Goal: Task Accomplishment & Management: Manage account settings

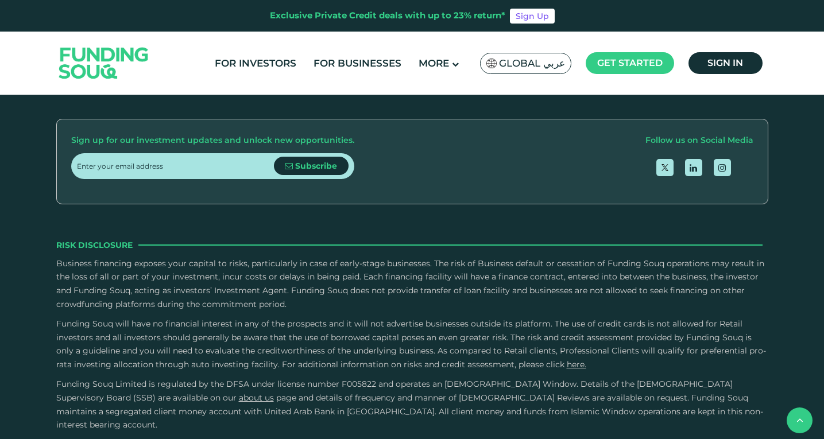
scroll to position [1488, 0]
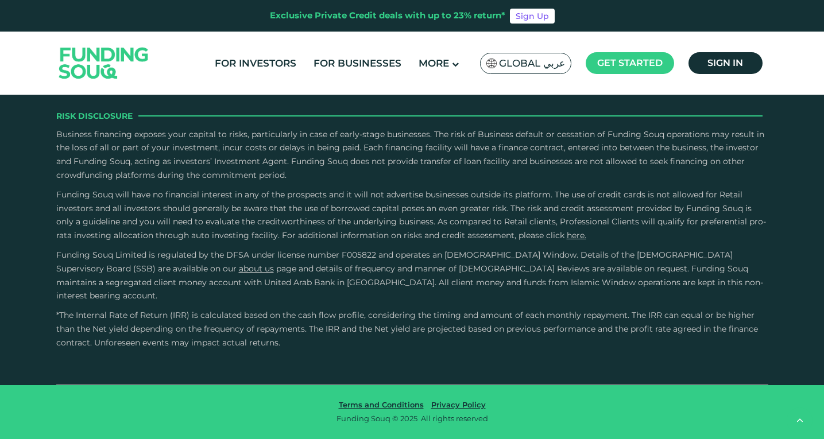
type tc-range-slider "4"
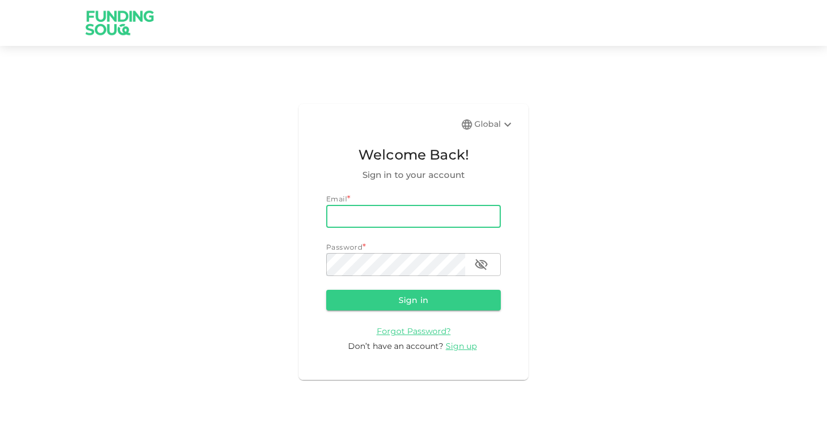
type input "[EMAIL_ADDRESS][DOMAIN_NAME]"
click at [414, 300] on button "Sign in" at bounding box center [413, 300] width 175 height 21
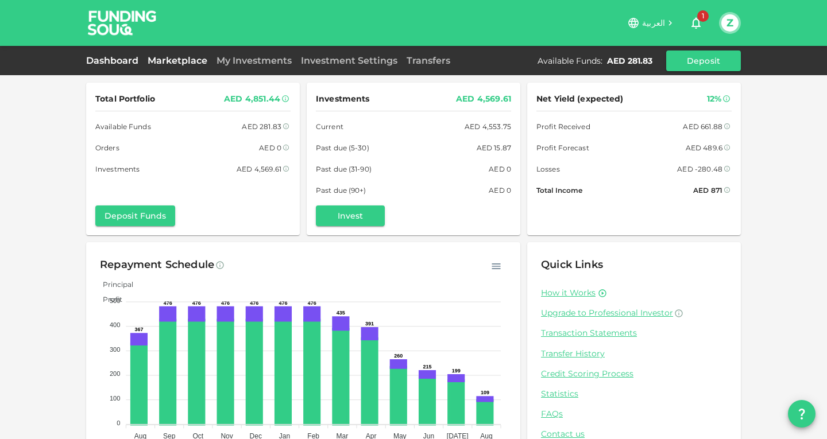
click at [191, 63] on link "Marketplace" at bounding box center [177, 60] width 69 height 11
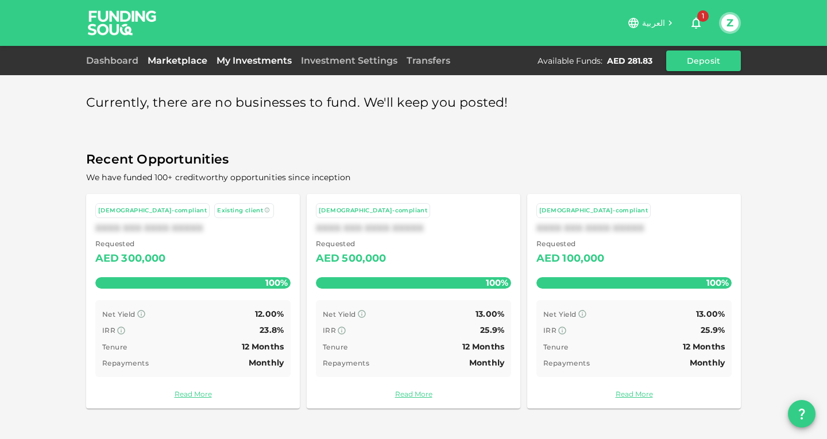
click at [226, 65] on link "My Investments" at bounding box center [254, 60] width 84 height 11
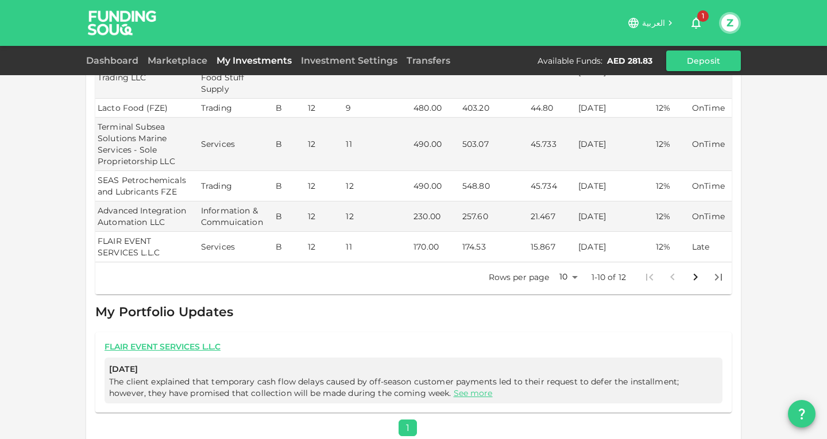
scroll to position [374, 0]
click at [699, 272] on icon "Go to next page" at bounding box center [696, 279] width 14 height 14
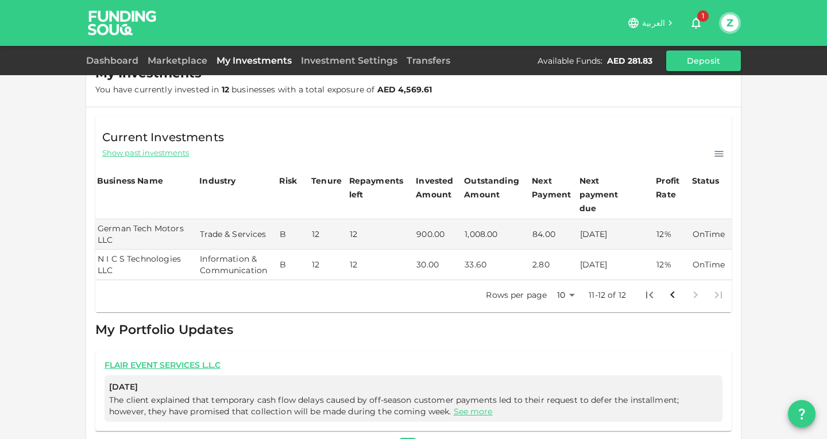
scroll to position [23, 0]
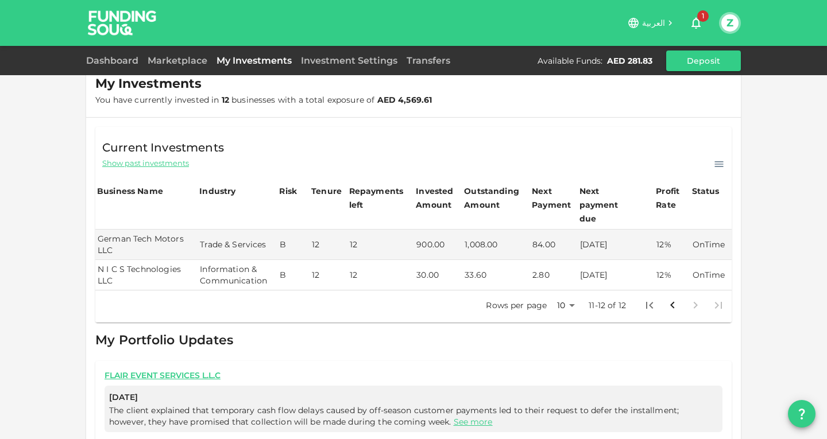
click at [146, 165] on span "Show past investments" at bounding box center [145, 163] width 87 height 11
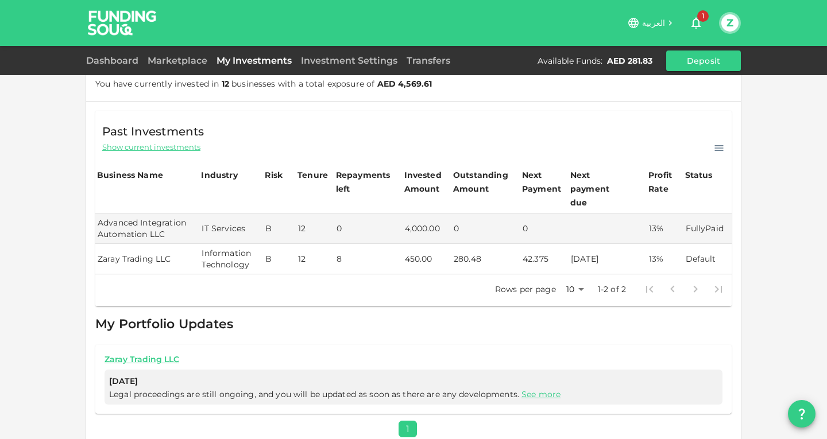
scroll to position [38, 0]
click at [700, 245] on td "Default" at bounding box center [708, 260] width 48 height 30
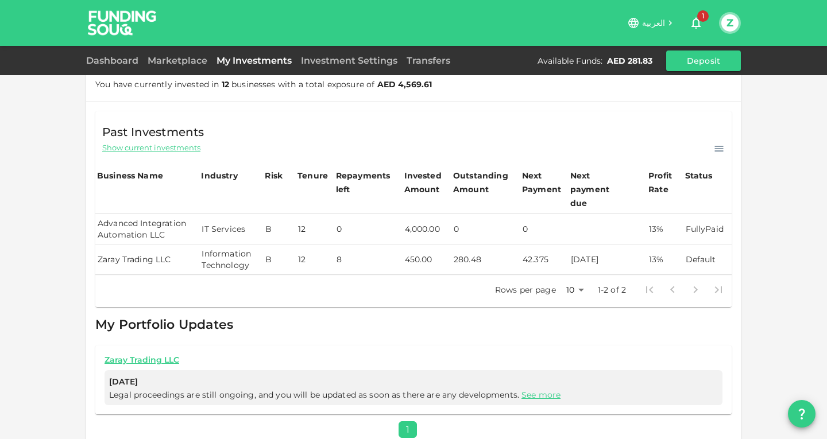
click at [142, 218] on td "Advanced Integration Automation LLC" at bounding box center [147, 229] width 104 height 30
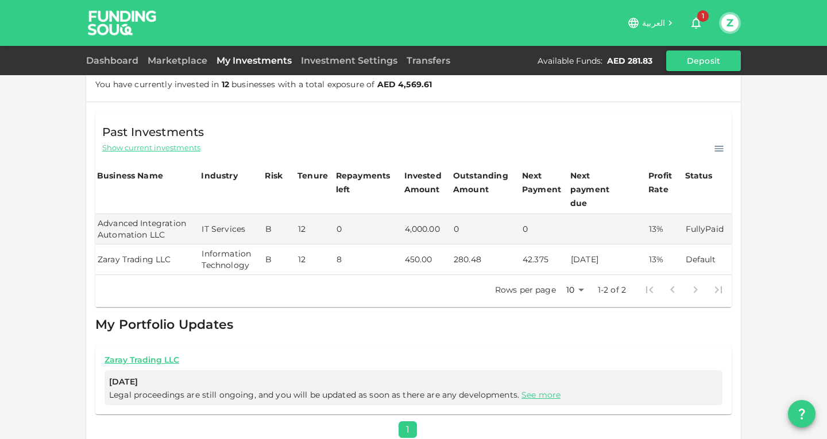
click at [157, 148] on span "Show current investments" at bounding box center [151, 147] width 98 height 11
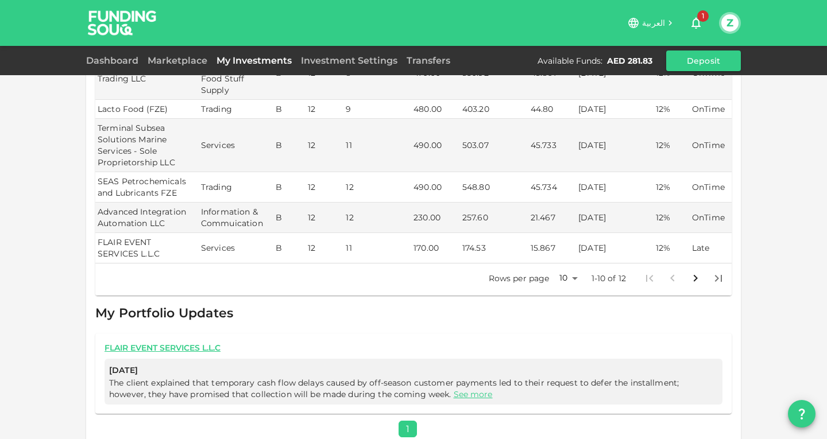
scroll to position [374, 0]
click at [454, 390] on link "See more" at bounding box center [473, 395] width 39 height 10
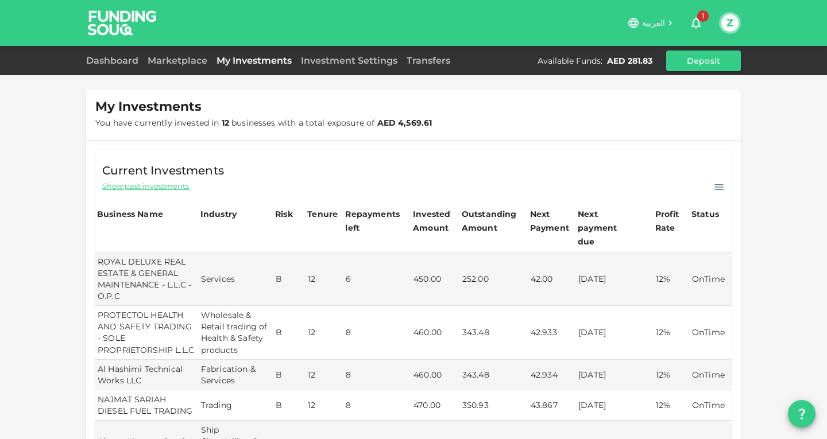
scroll to position [0, 0]
click at [365, 62] on link "Investment Settings" at bounding box center [349, 60] width 106 height 11
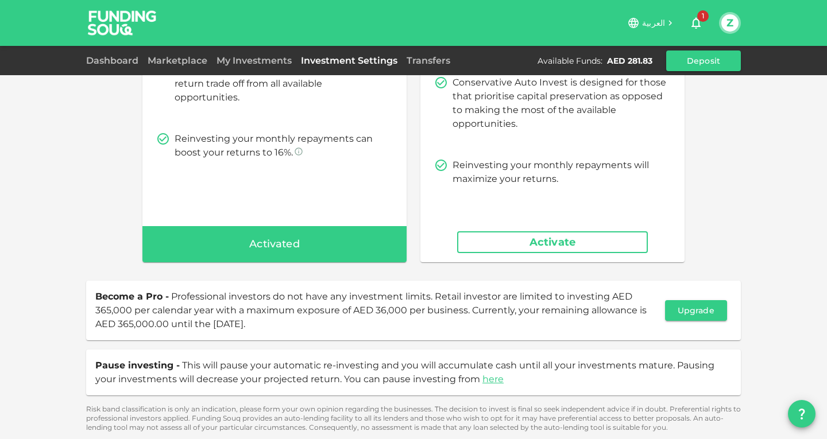
scroll to position [210, 0]
click at [711, 67] on button "Deposit" at bounding box center [703, 61] width 75 height 21
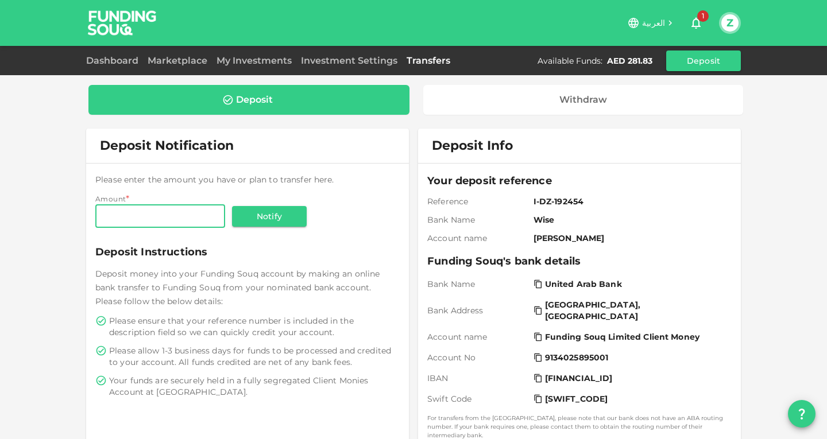
click at [492, 151] on span "Deposit Info" at bounding box center [472, 146] width 81 height 16
click at [508, 173] on span "Your deposit reference" at bounding box center [579, 181] width 304 height 16
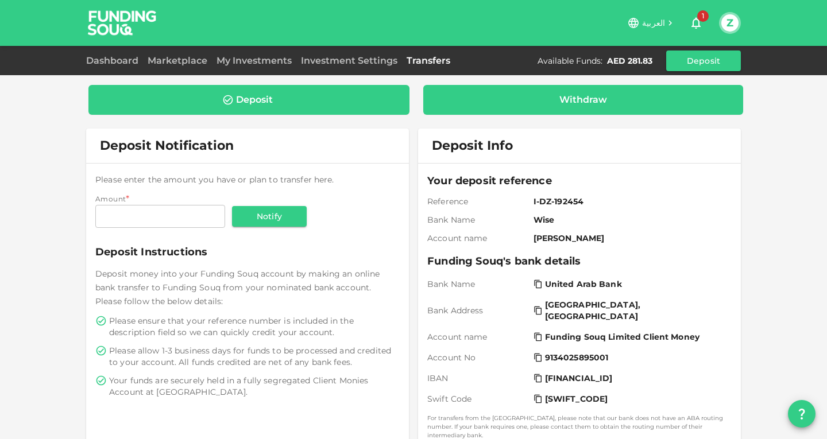
click at [542, 113] on div "Withdraw" at bounding box center [583, 100] width 321 height 30
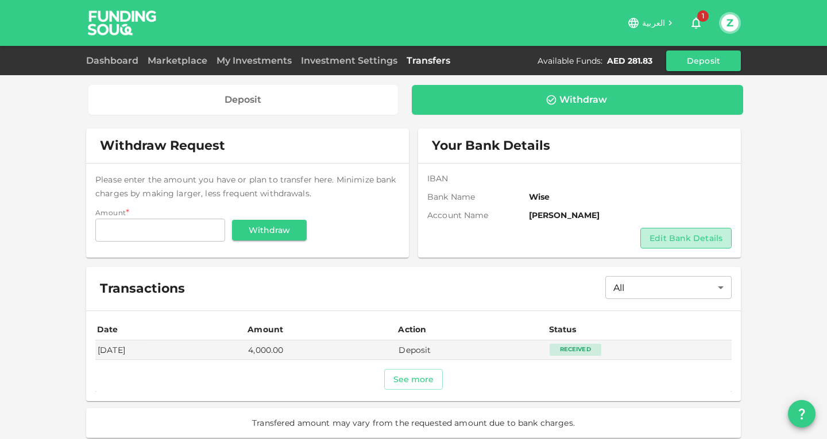
click at [667, 233] on button "Edit Bank Details" at bounding box center [685, 238] width 91 height 21
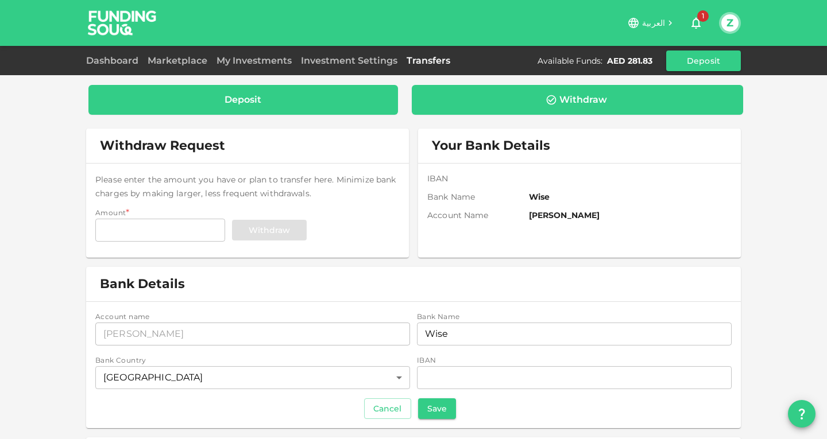
click at [329, 101] on div "Deposit" at bounding box center [243, 99] width 291 height 11
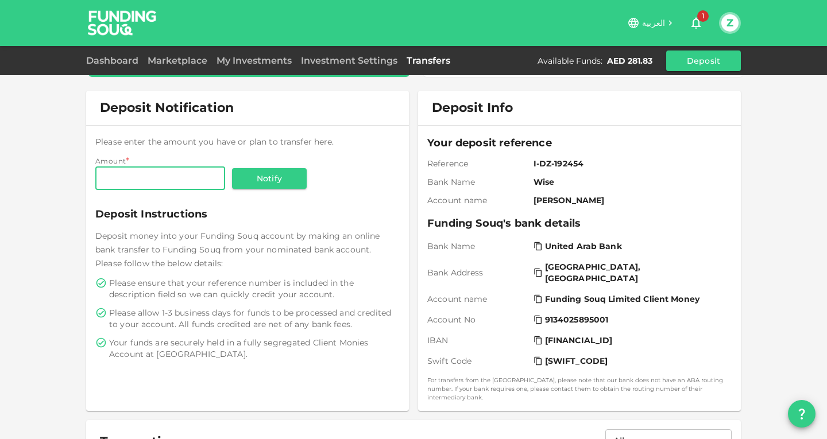
scroll to position [49, 0]
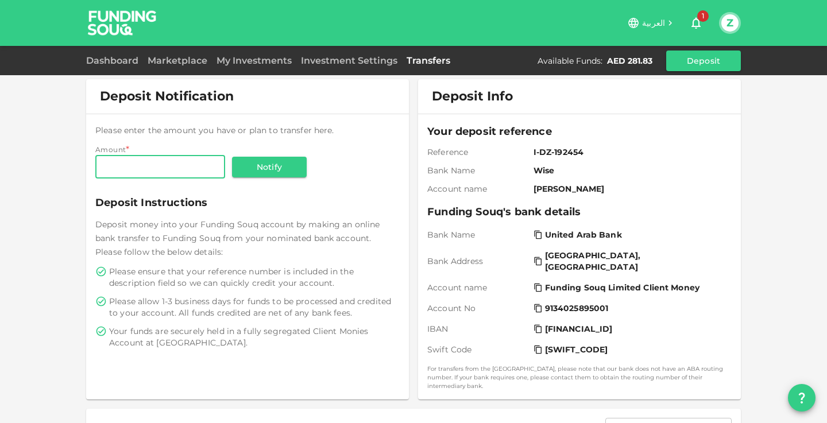
click at [538, 331] on icon at bounding box center [538, 329] width 9 height 9
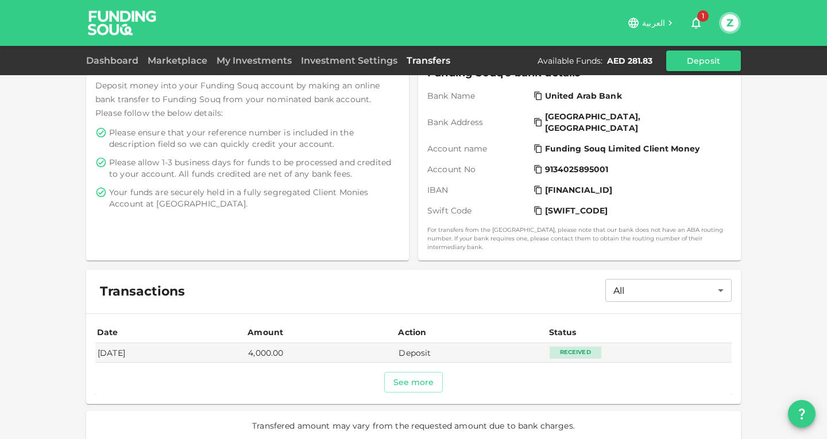
scroll to position [188, 0]
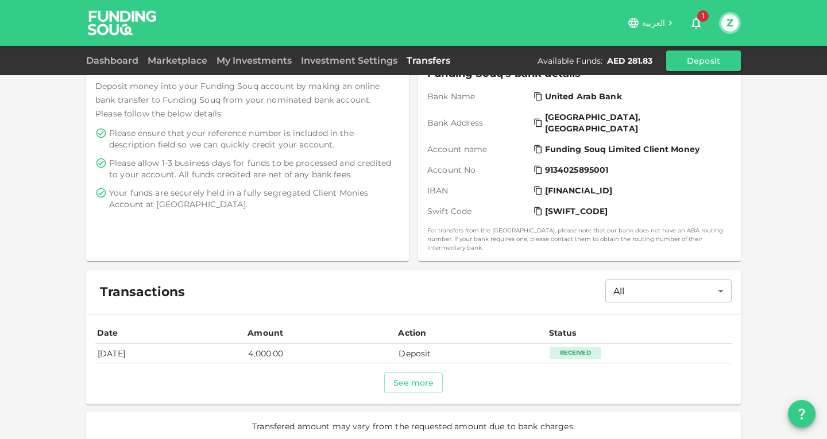
click at [575, 348] on div "Received" at bounding box center [576, 353] width 52 height 11
click at [547, 344] on td "Deposit" at bounding box center [471, 353] width 151 height 19
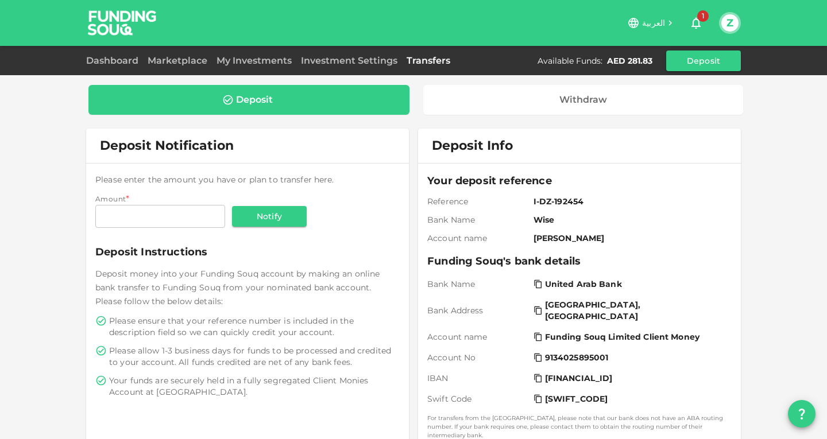
scroll to position [0, 0]
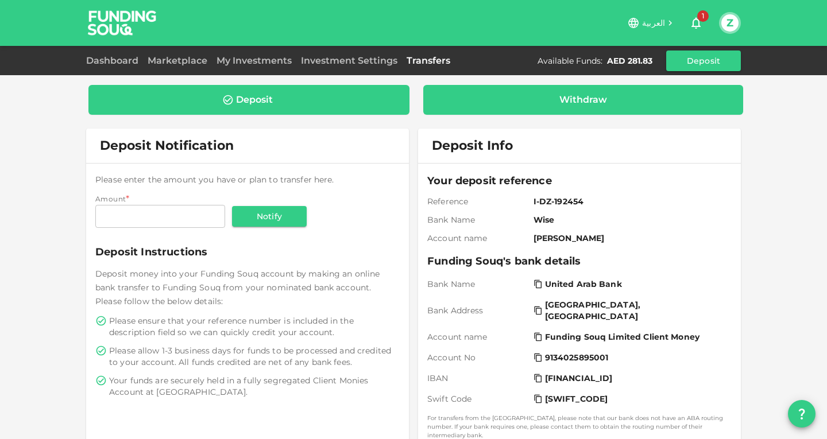
click at [504, 109] on div "Withdraw" at bounding box center [583, 100] width 321 height 30
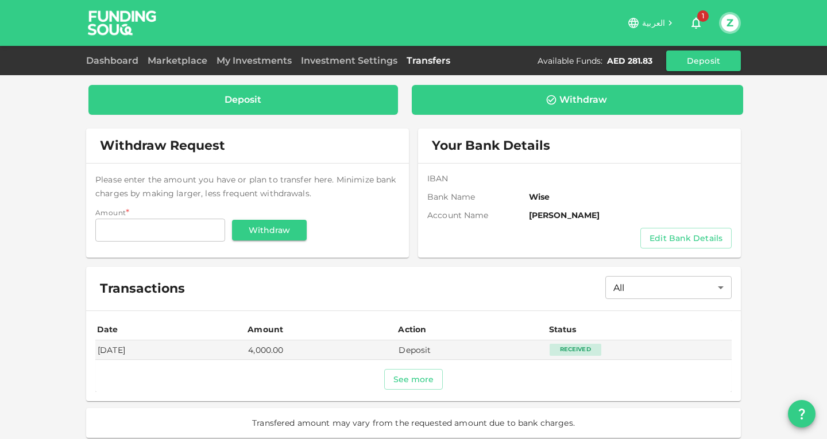
click at [366, 102] on div "Deposit" at bounding box center [243, 99] width 291 height 11
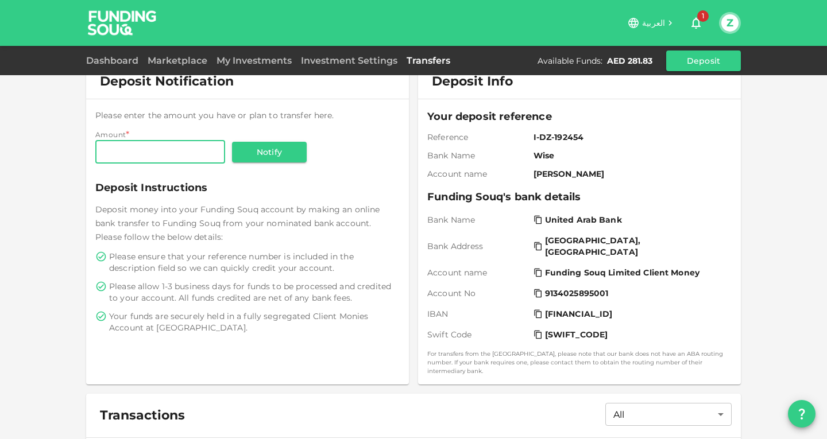
scroll to position [30, 0]
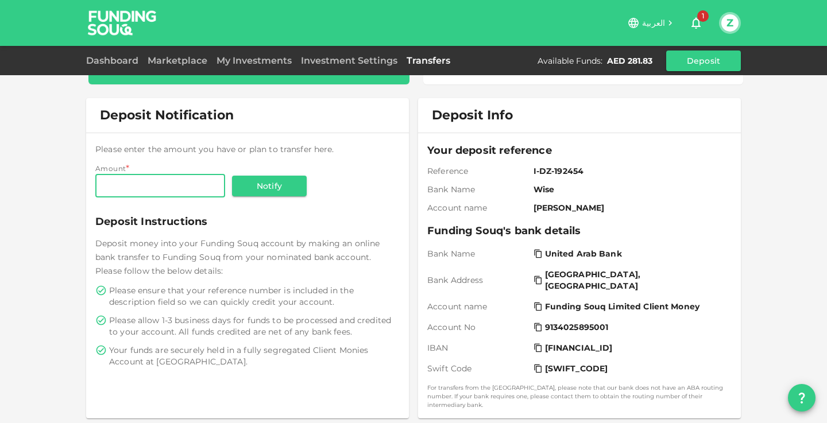
click at [539, 348] on icon at bounding box center [538, 348] width 9 height 9
click at [535, 346] on icon at bounding box center [538, 348] width 9 height 9
click at [537, 348] on icon at bounding box center [538, 348] width 9 height 9
click at [542, 172] on span "I-DZ-192454" at bounding box center [631, 170] width 194 height 11
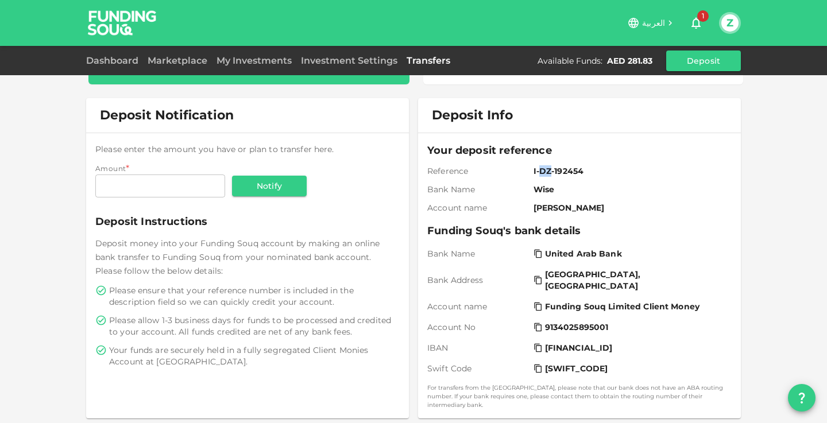
click at [542, 172] on span "I-DZ-192454" at bounding box center [631, 170] width 194 height 11
copy span "I-DZ-192454"
click at [536, 326] on icon at bounding box center [537, 327] width 7 height 9
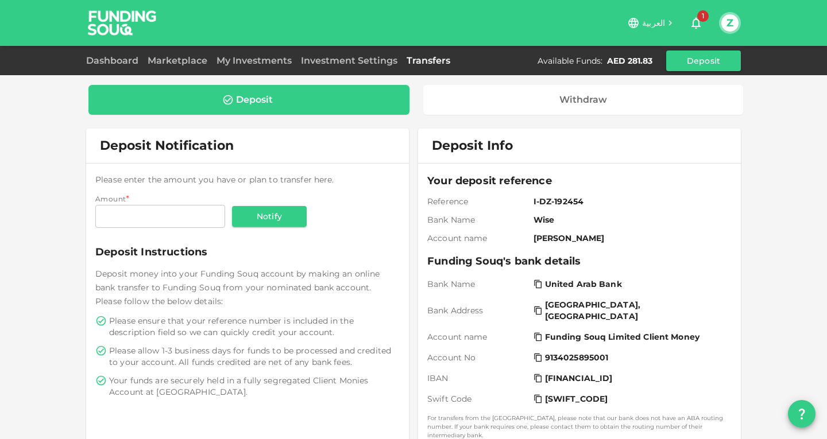
scroll to position [0, 0]
click at [695, 24] on icon "button" at bounding box center [696, 23] width 14 height 14
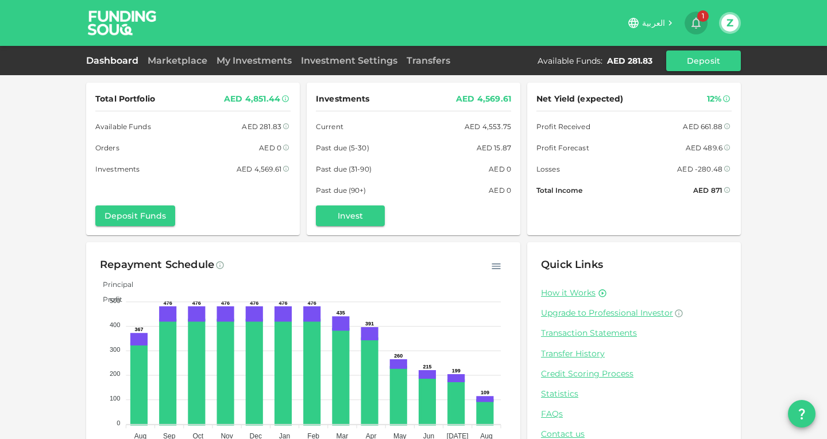
click at [696, 18] on icon "button" at bounding box center [696, 23] width 9 height 11
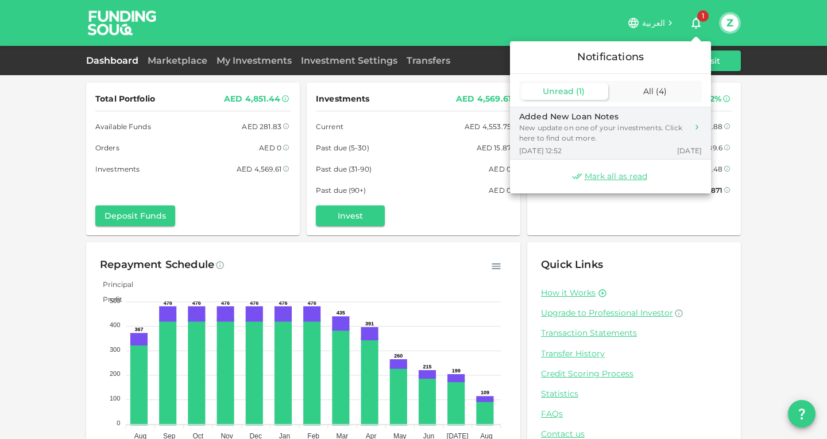
click at [596, 136] on div "New update on one of your investments. Click here to find out more." at bounding box center [603, 133] width 168 height 21
